Goal: Find specific page/section: Find specific page/section

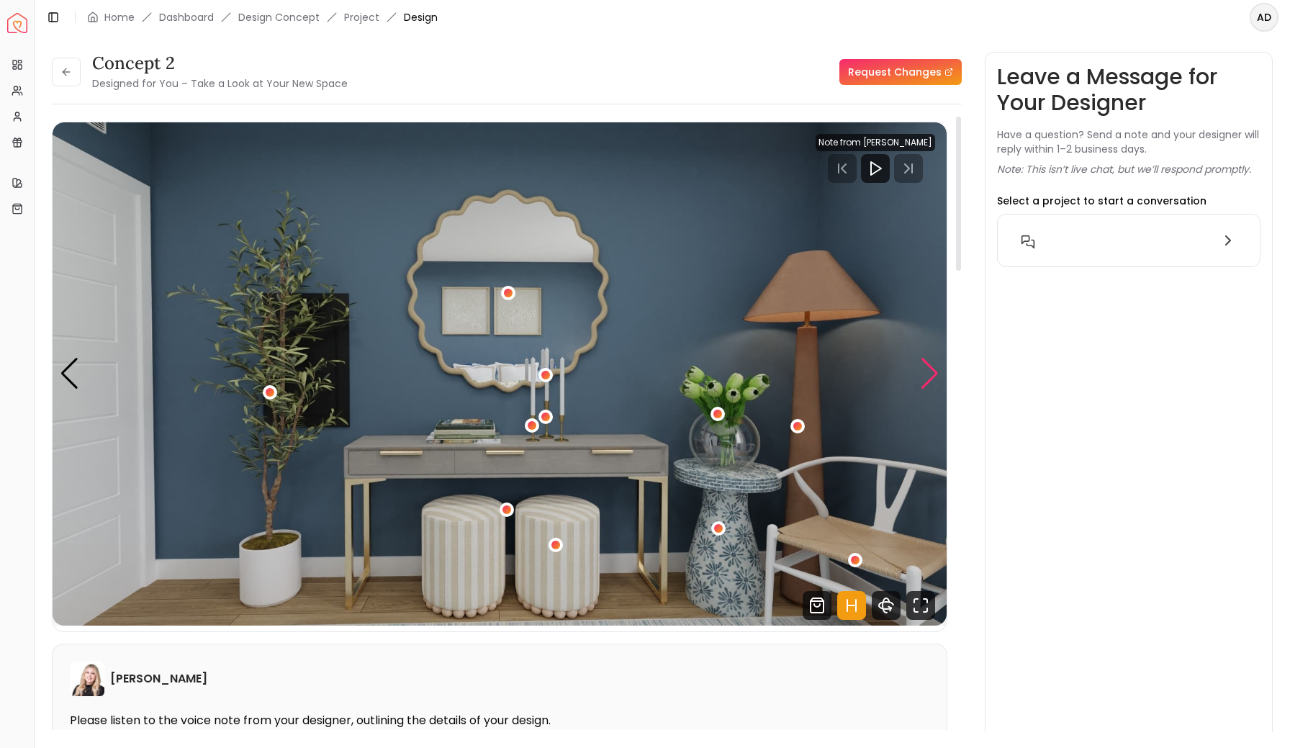
click at [933, 373] on div "Next slide" at bounding box center [929, 374] width 19 height 32
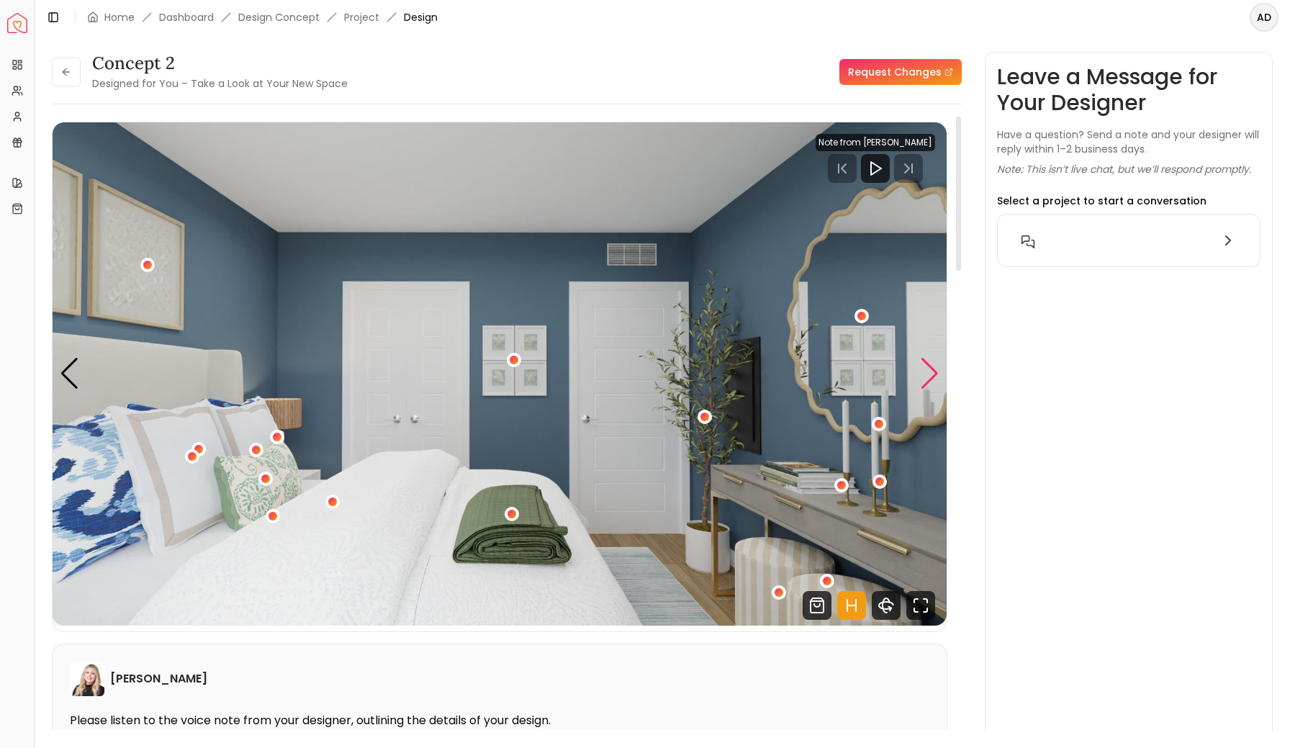
click at [933, 374] on div "Next slide" at bounding box center [929, 374] width 19 height 32
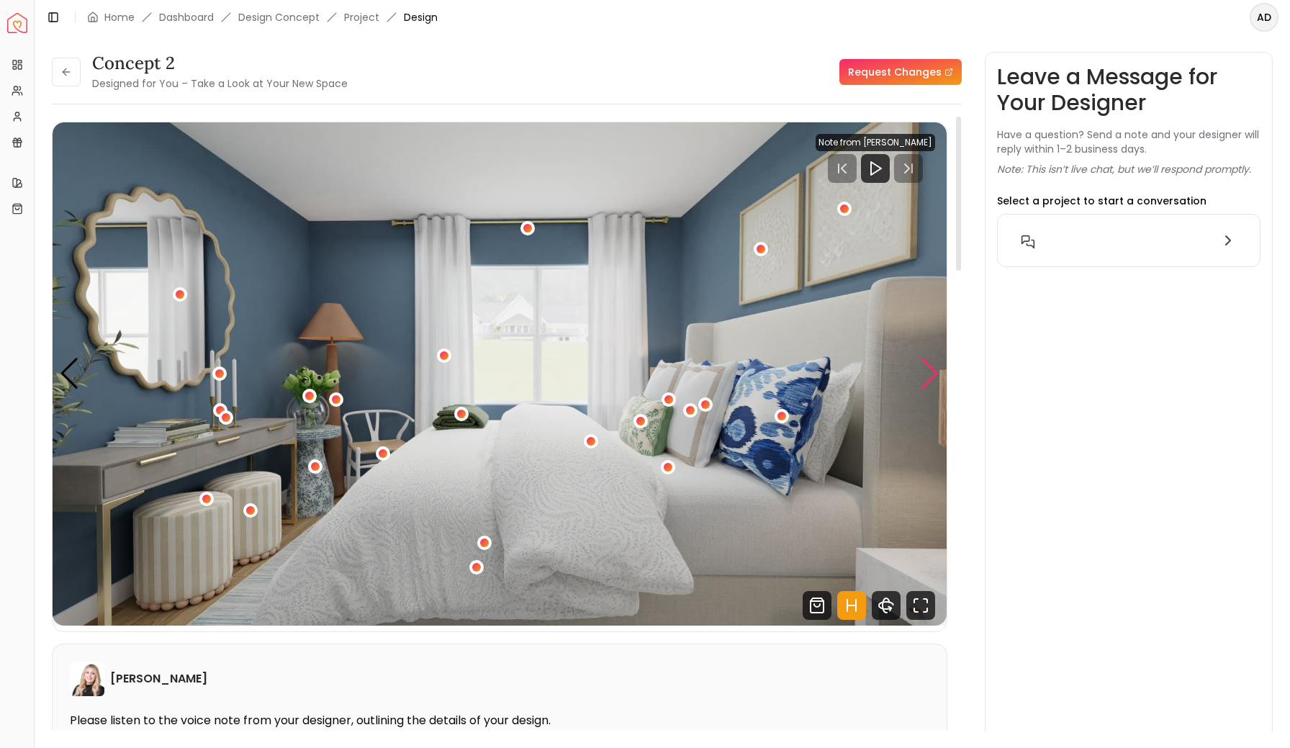
click at [933, 374] on div "Next slide" at bounding box center [929, 374] width 19 height 32
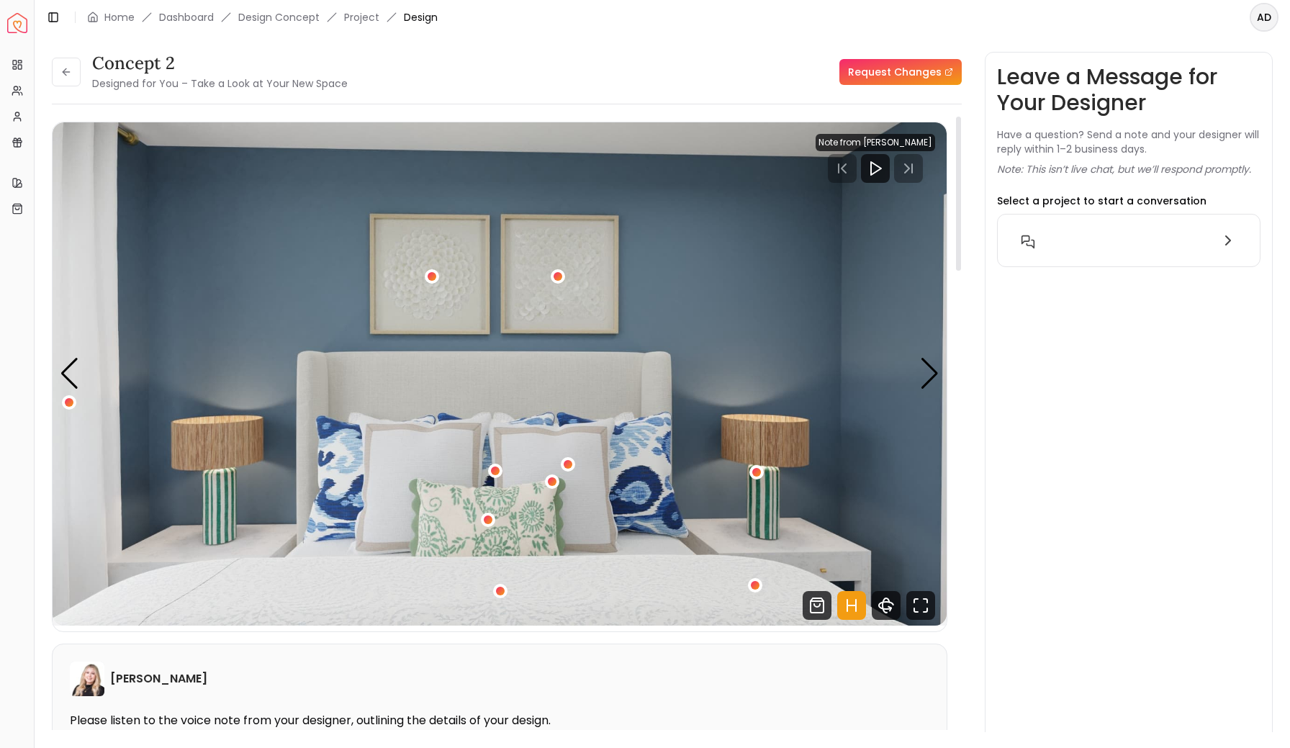
click at [850, 605] on icon "Hotspots Toggle" at bounding box center [851, 605] width 9 height 0
click at [931, 369] on div "Next slide" at bounding box center [929, 374] width 19 height 32
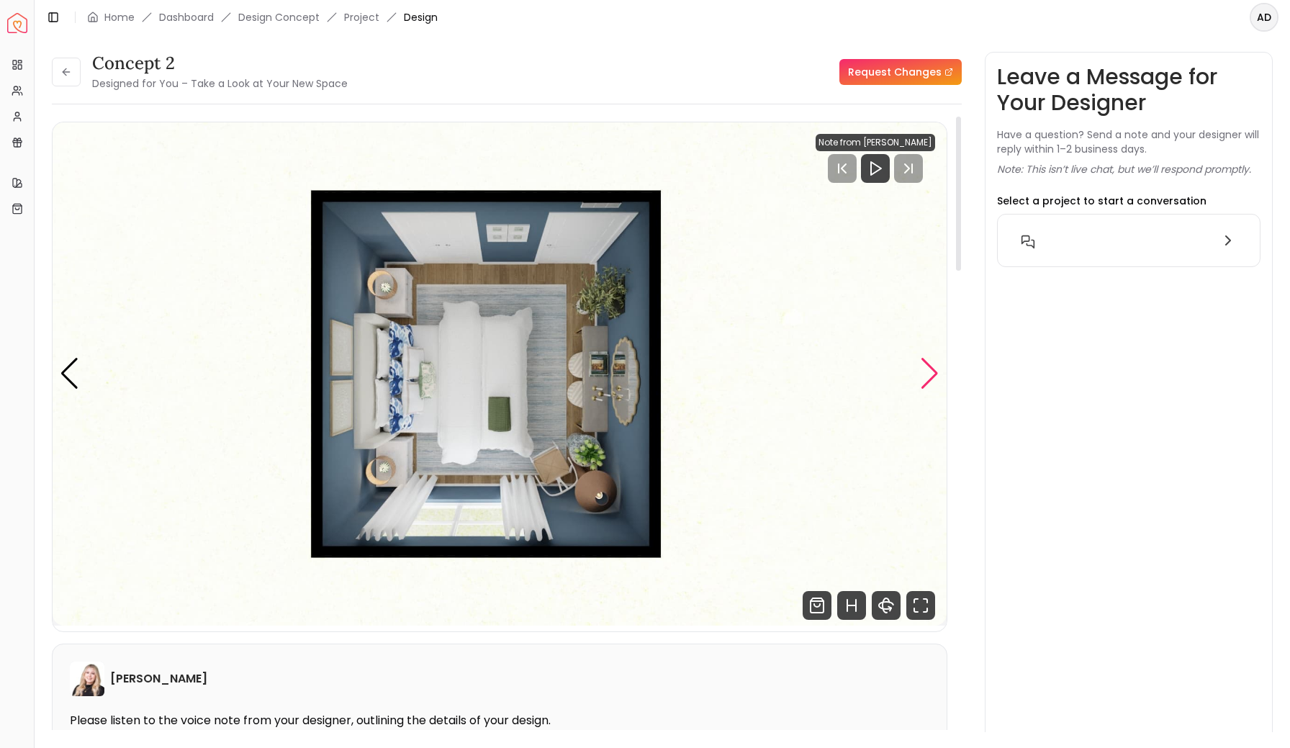
click at [931, 369] on div "Next slide" at bounding box center [929, 374] width 19 height 32
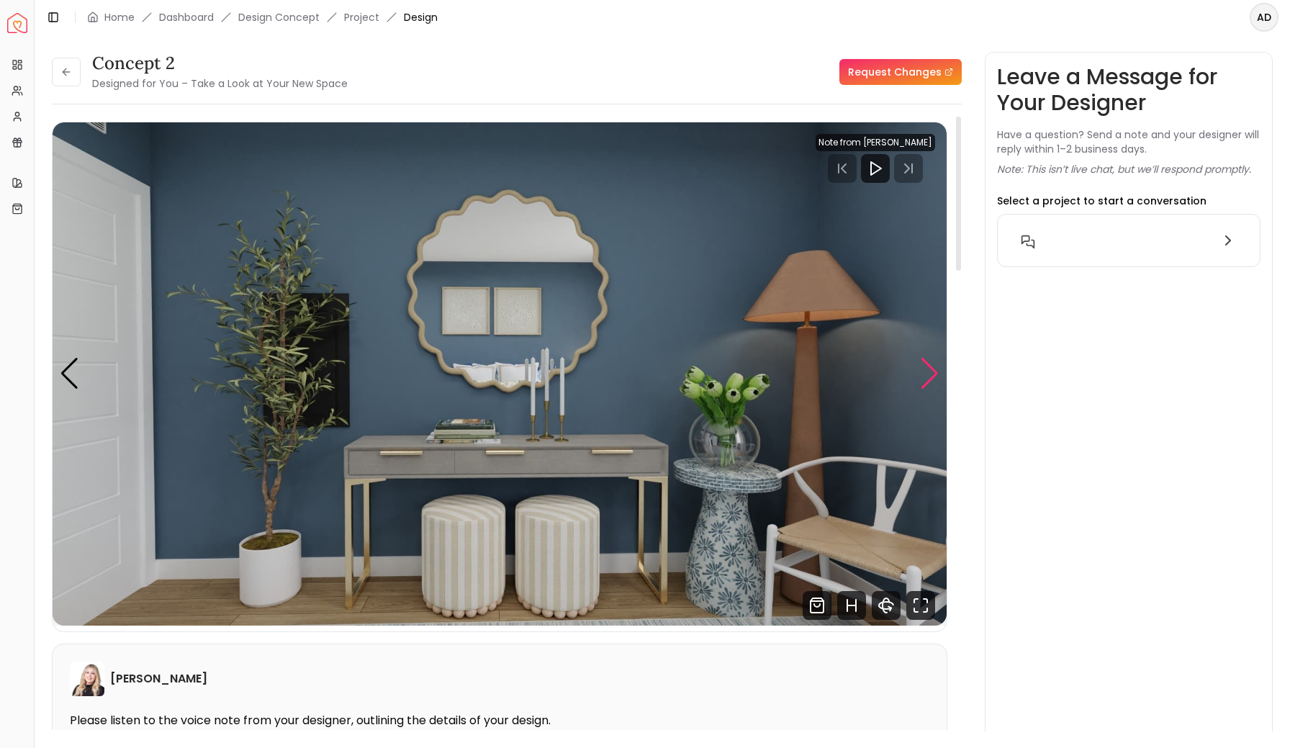
click at [931, 369] on div "Next slide" at bounding box center [929, 374] width 19 height 32
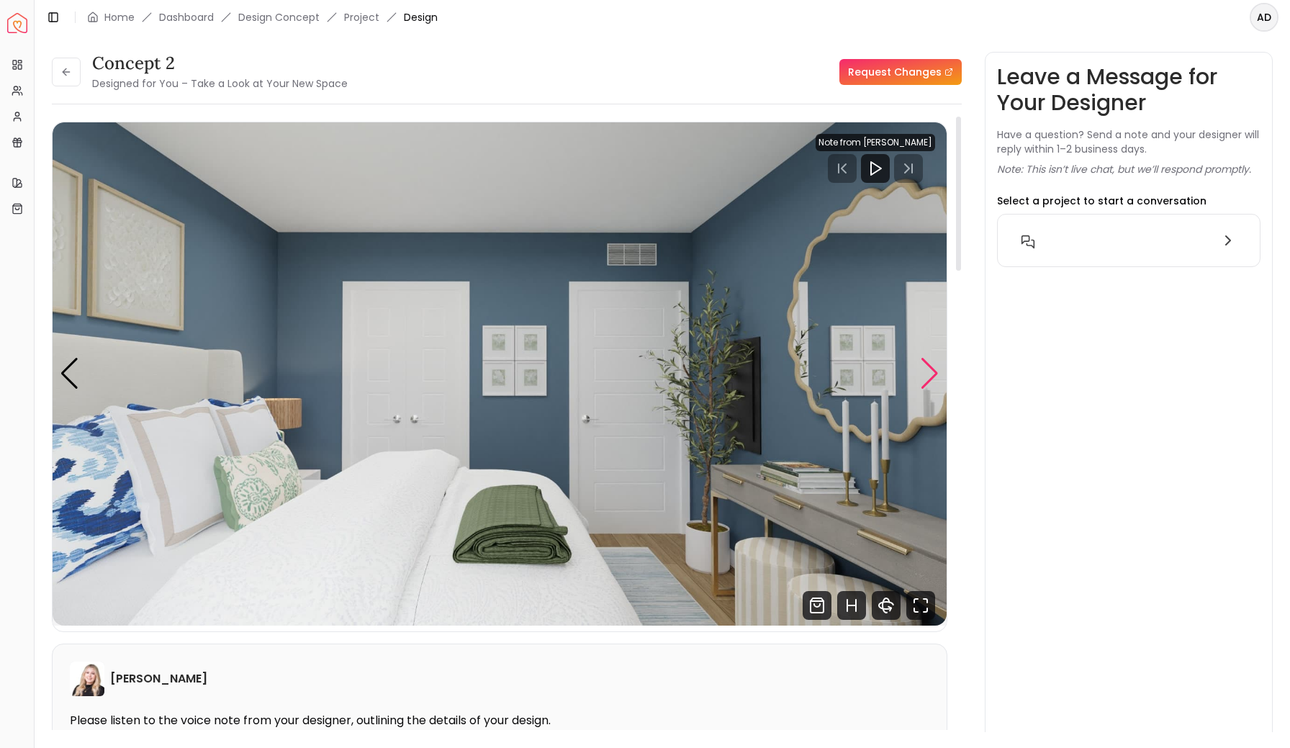
click at [931, 369] on div "Next slide" at bounding box center [929, 374] width 19 height 32
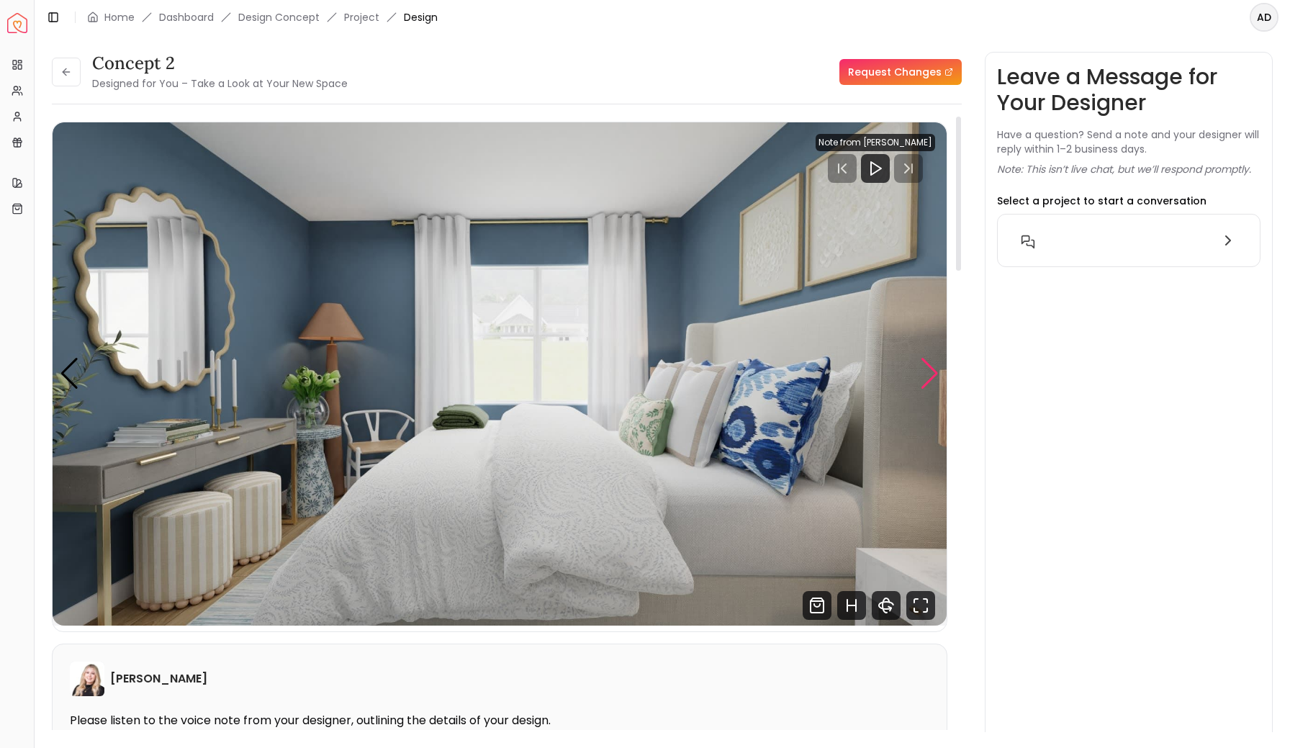
click at [931, 369] on div "Next slide" at bounding box center [929, 374] width 19 height 32
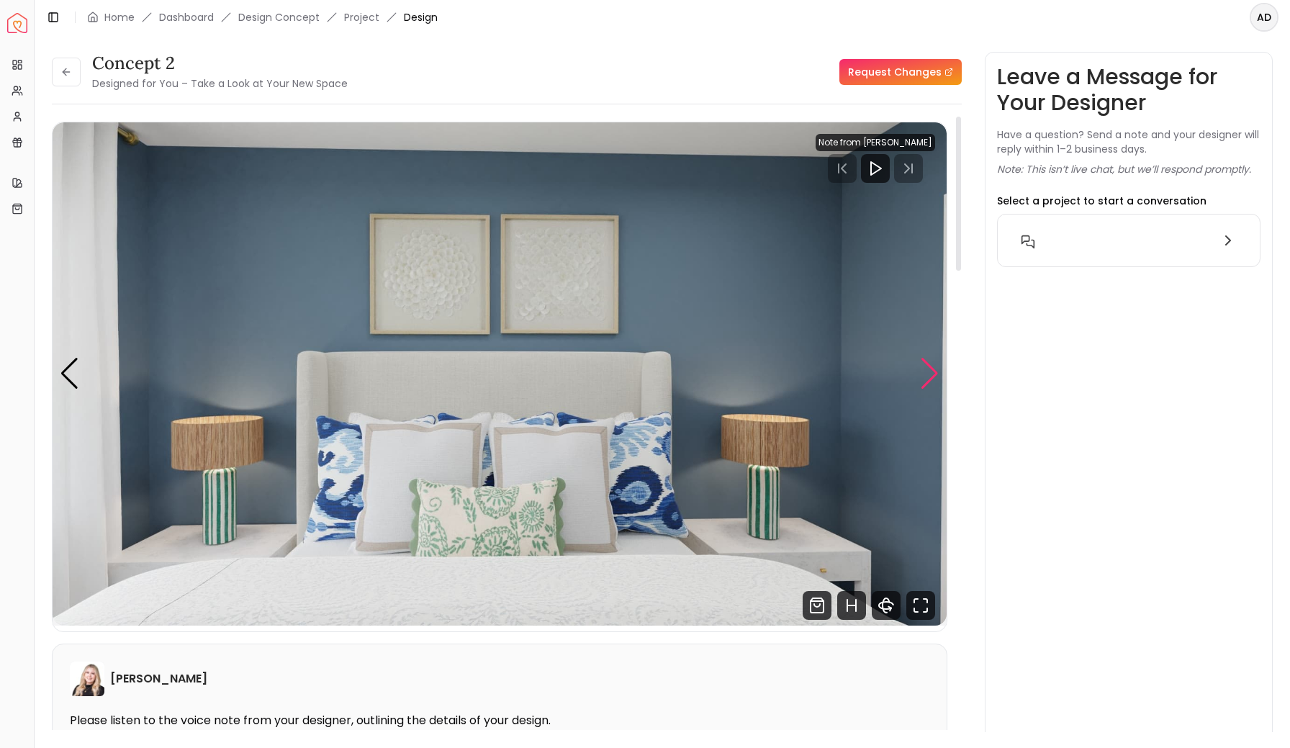
click at [931, 369] on div "Next slide" at bounding box center [929, 374] width 19 height 32
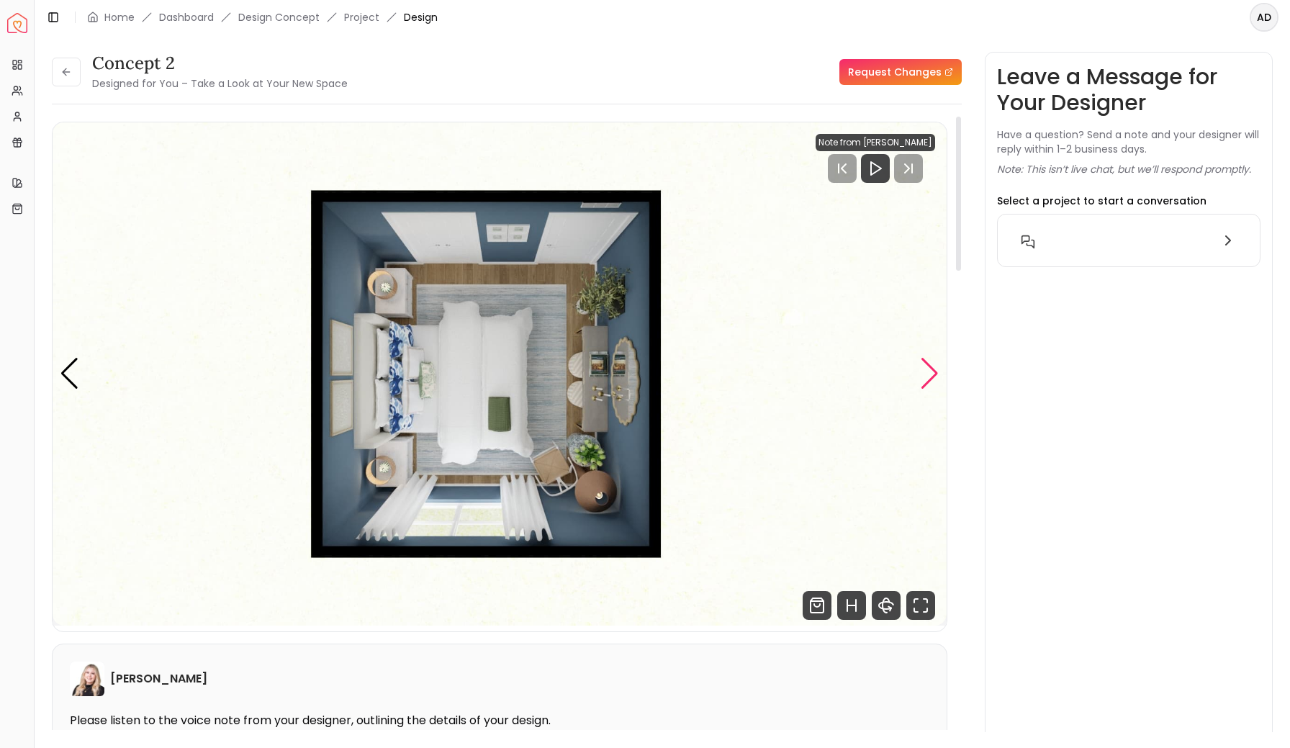
click at [931, 369] on div "Next slide" at bounding box center [929, 374] width 19 height 32
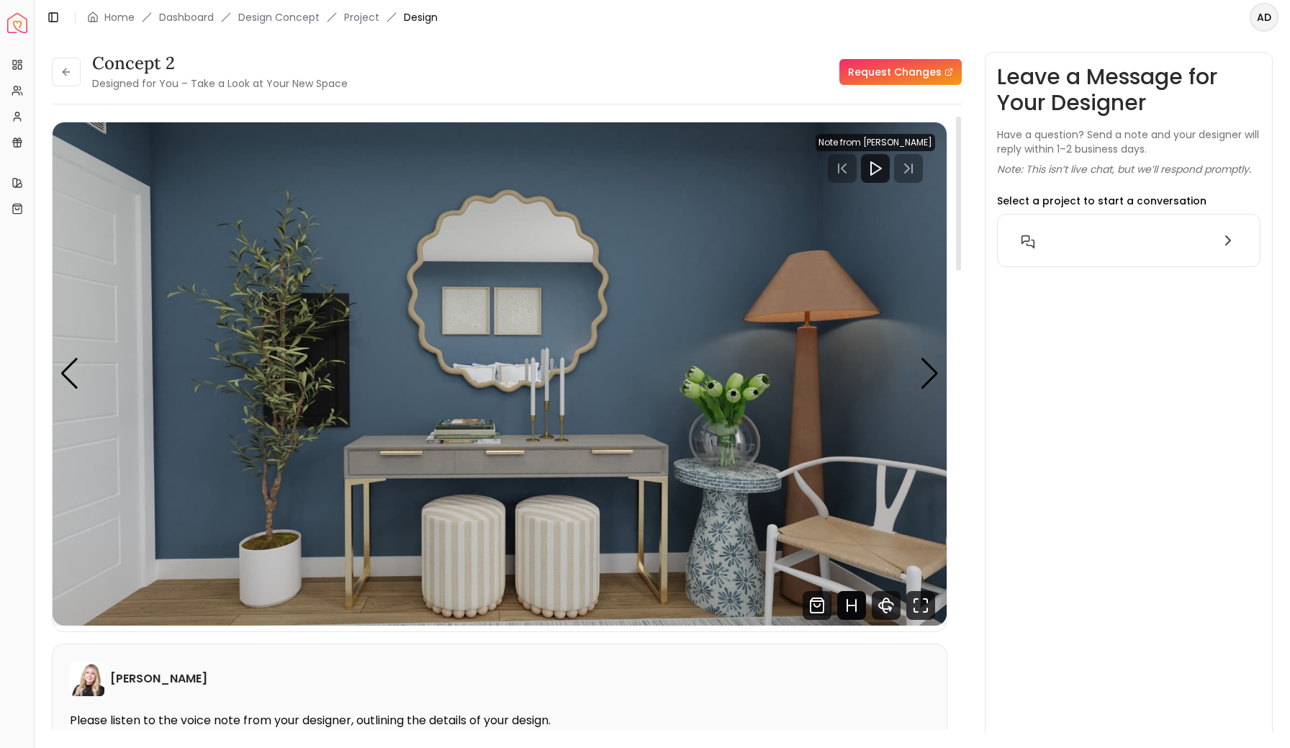
click at [850, 604] on icon "Hotspots Toggle" at bounding box center [851, 605] width 29 height 29
